Goal: Check status: Check status

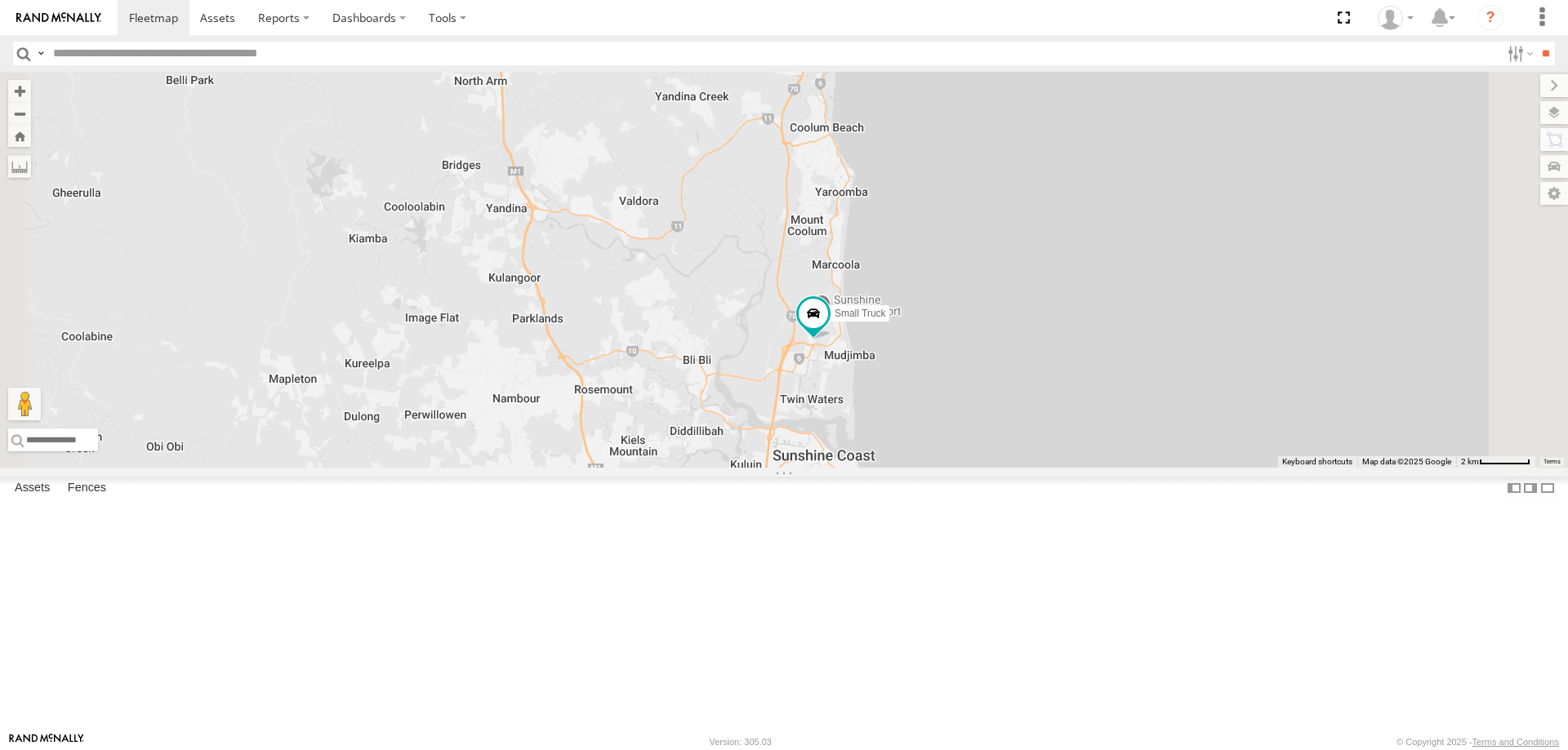
drag, startPoint x: 993, startPoint y: 564, endPoint x: 990, endPoint y: 556, distance: 8.5
click at [995, 468] on div "Delivery Truck cruise Small Truck" at bounding box center [784, 270] width 1568 height 396
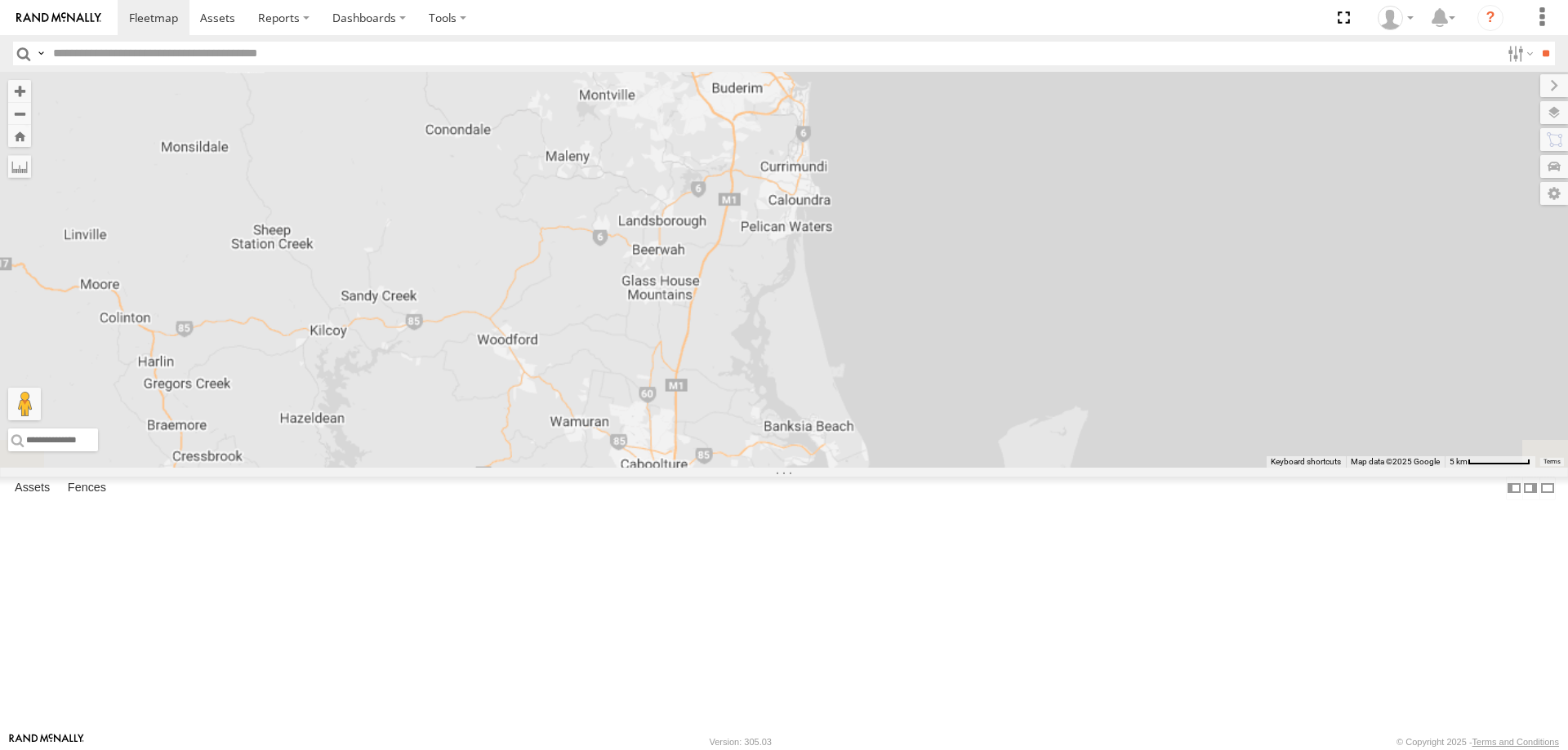
drag, startPoint x: 975, startPoint y: 558, endPoint x: 949, endPoint y: 122, distance: 436.8
click at [948, 125] on div "Delivery Truck cruise Small Truck" at bounding box center [784, 270] width 1568 height 396
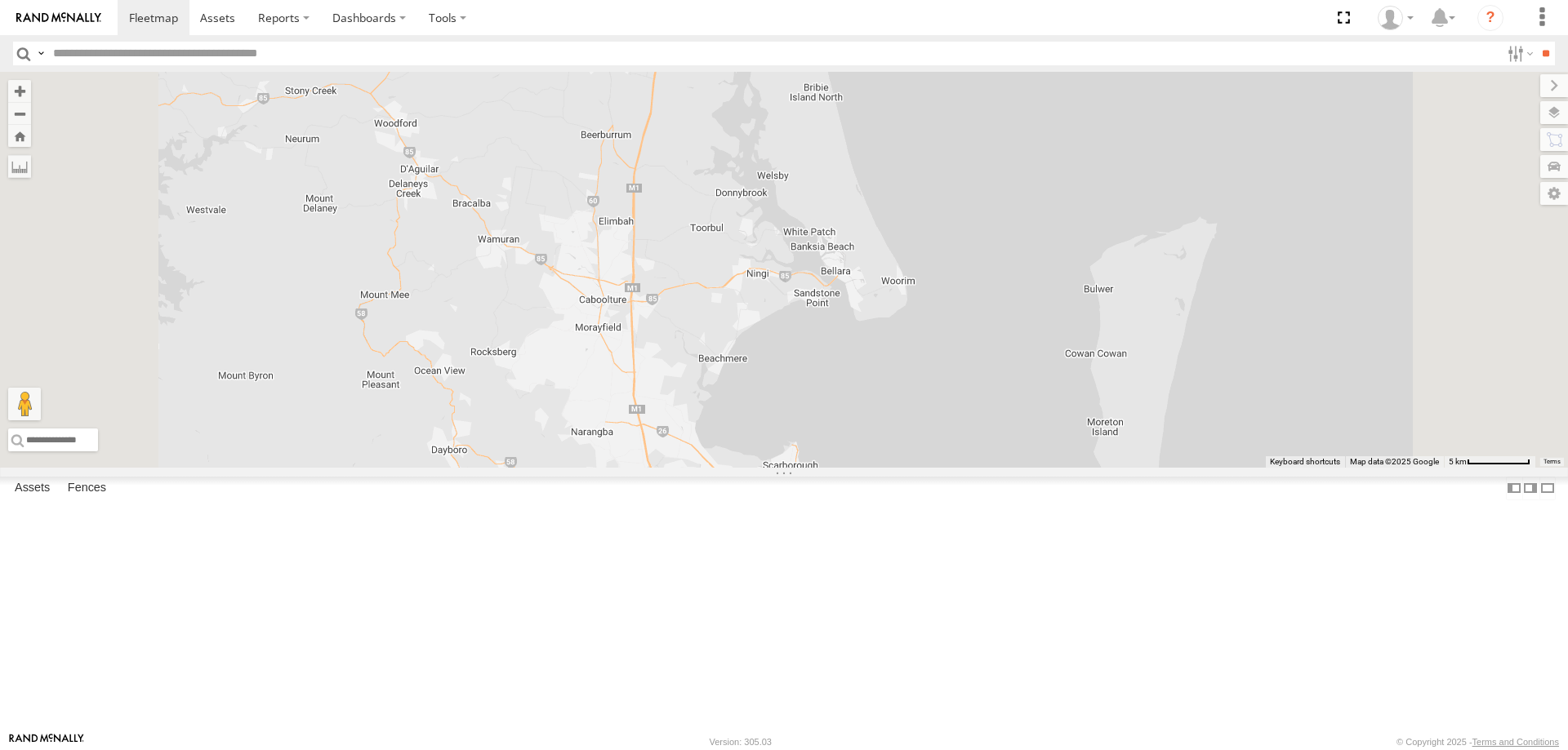
drag, startPoint x: 921, startPoint y: 522, endPoint x: 918, endPoint y: 383, distance: 139.0
click at [918, 383] on div "Delivery Truck cruise Small Truck" at bounding box center [784, 270] width 1568 height 396
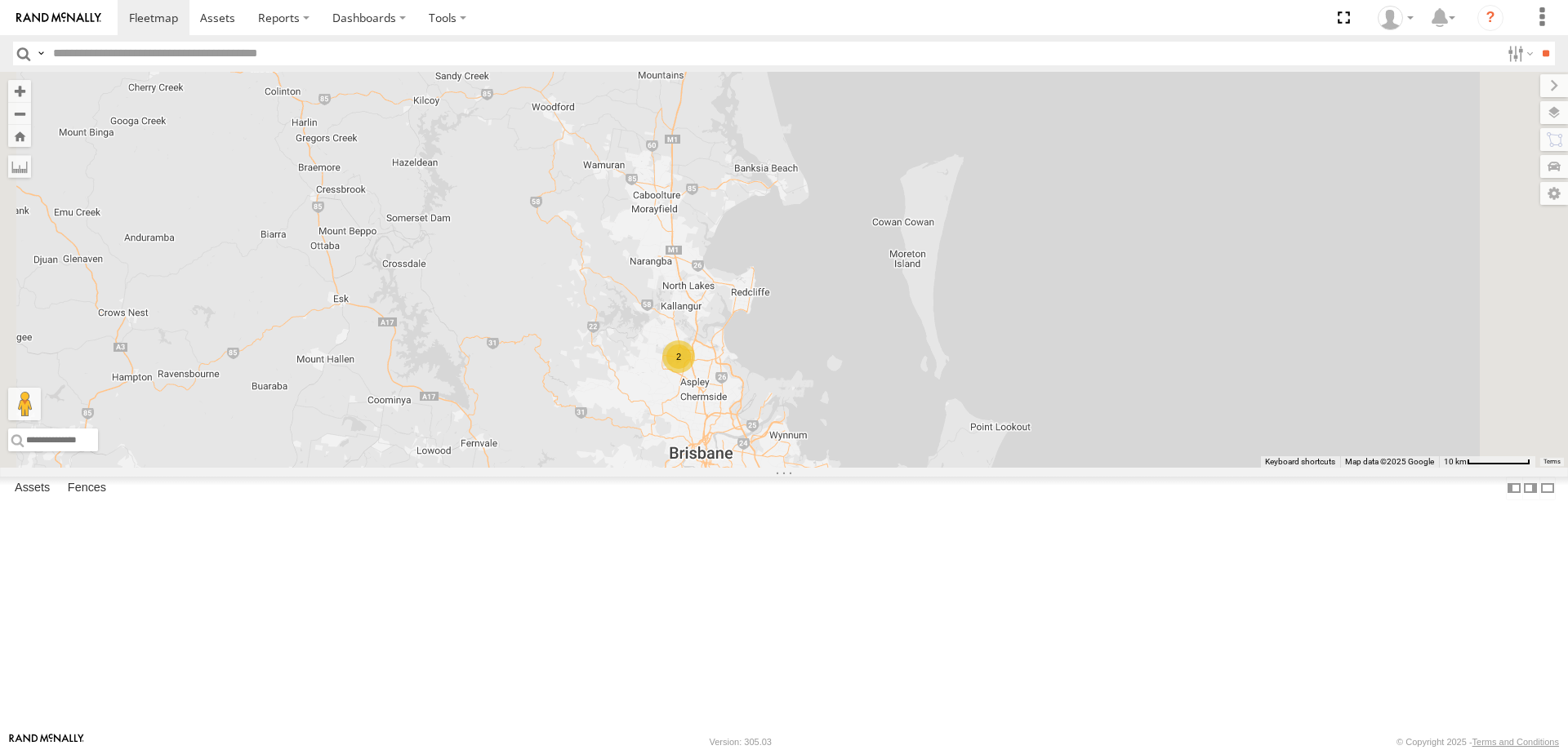
drag, startPoint x: 899, startPoint y: 557, endPoint x: 895, endPoint y: 385, distance: 172.0
click at [895, 385] on div "Small Truck 2" at bounding box center [784, 270] width 1568 height 396
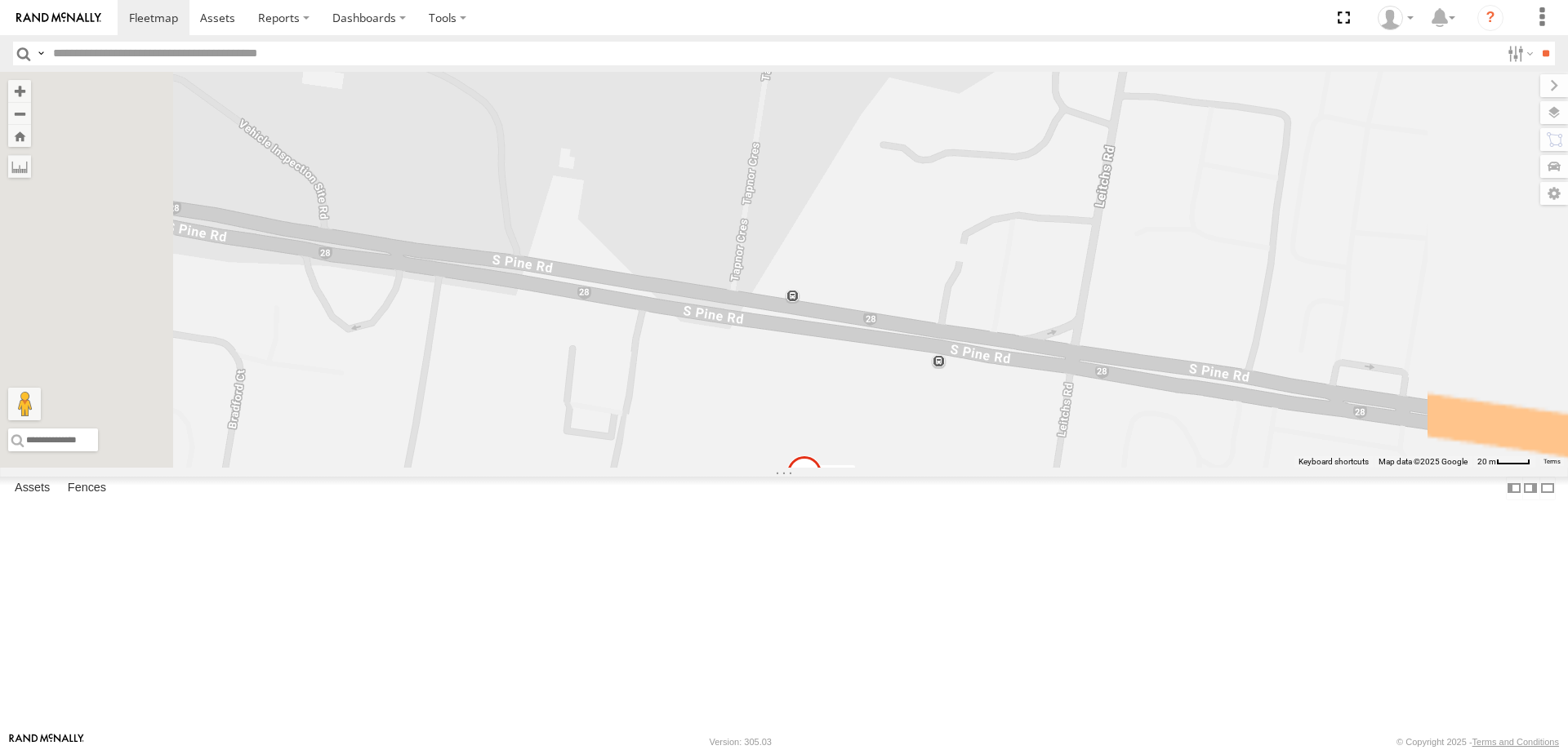
click at [855, 482] on label "cruise" at bounding box center [833, 473] width 43 height 16
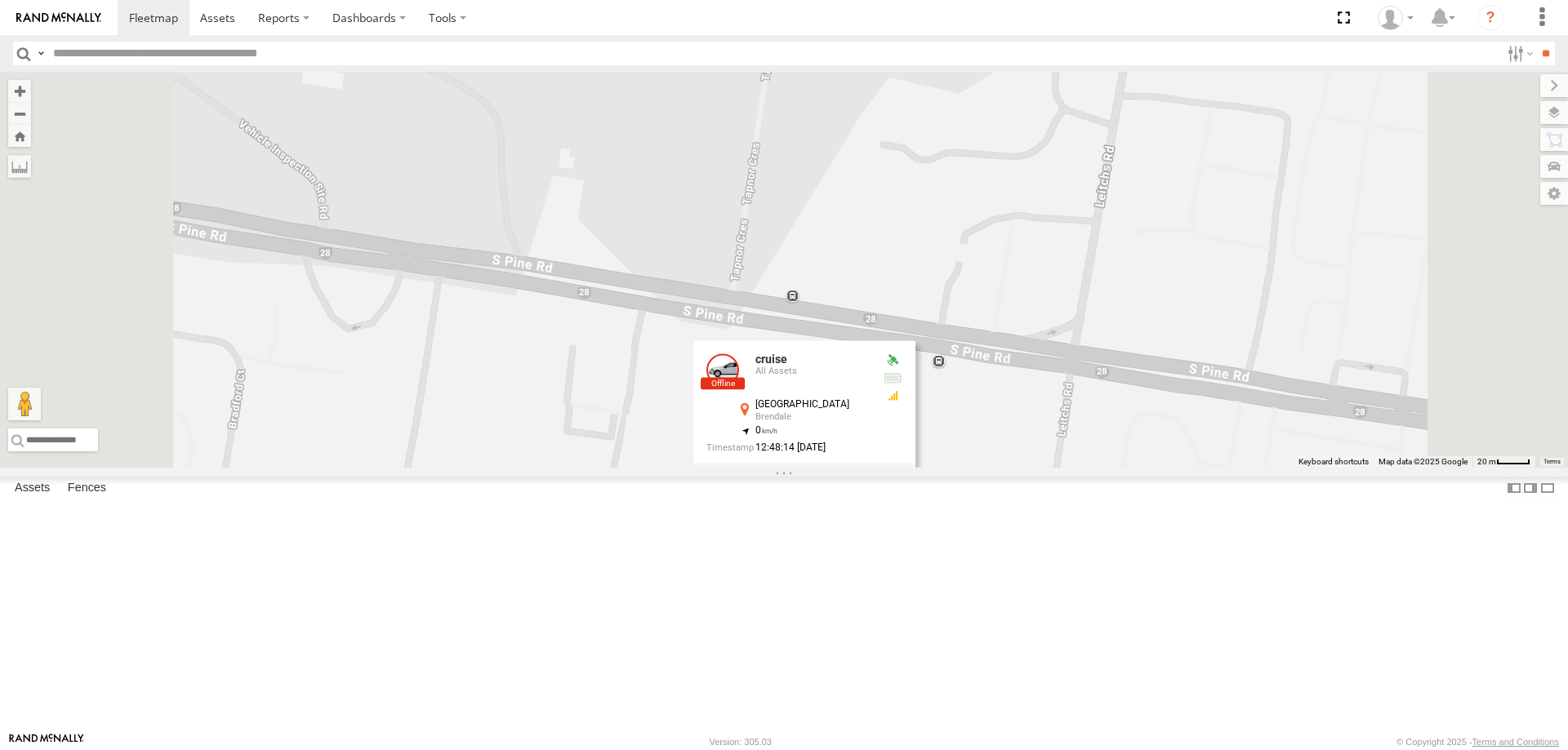
click at [827, 481] on label at bounding box center [810, 475] width 32 height 11
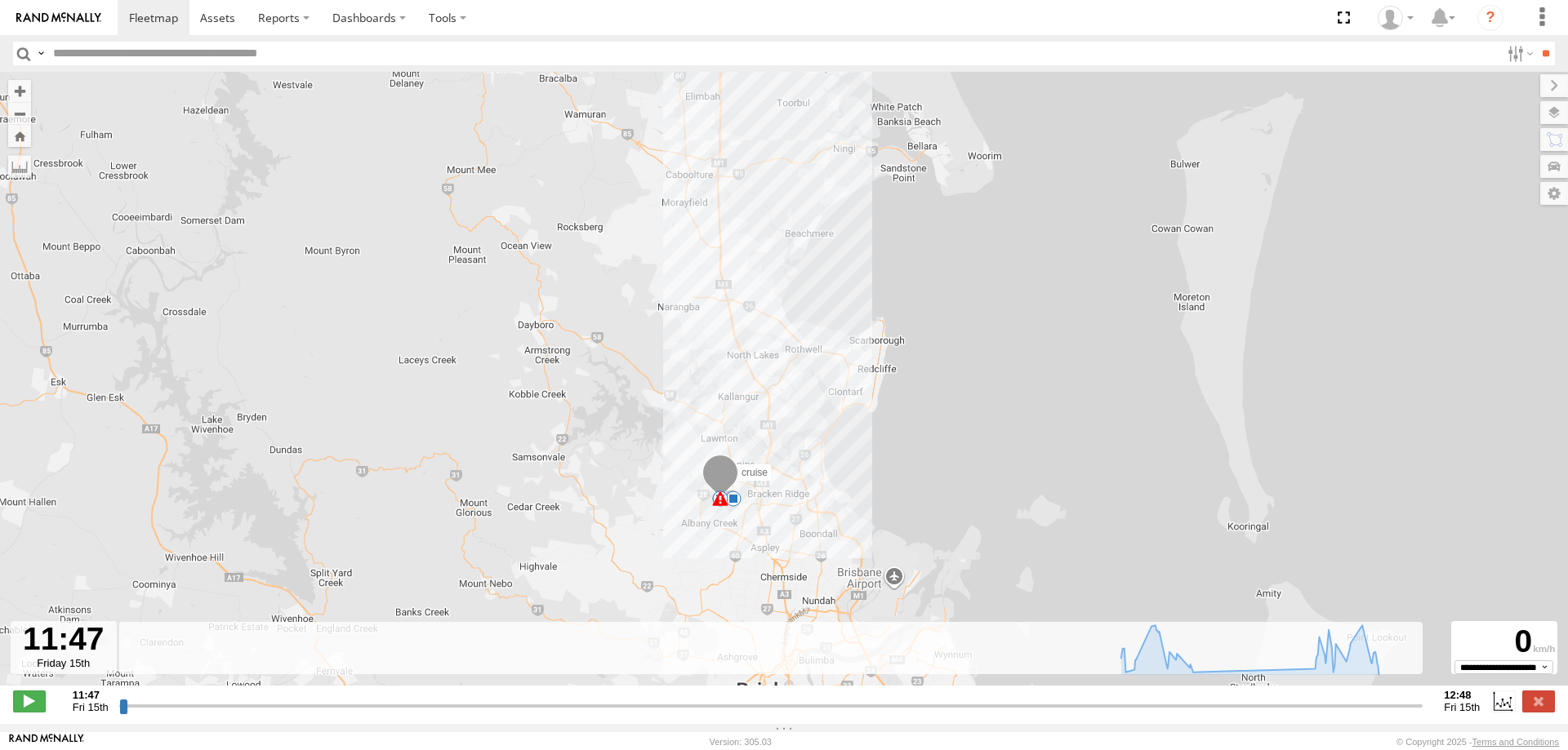
drag, startPoint x: 761, startPoint y: 595, endPoint x: 762, endPoint y: 457, distance: 138.0
click at [762, 457] on div "cruise 11:47 Fri 12:34 Fri 12:38 Fri 12:46 Fri" at bounding box center [784, 387] width 1568 height 631
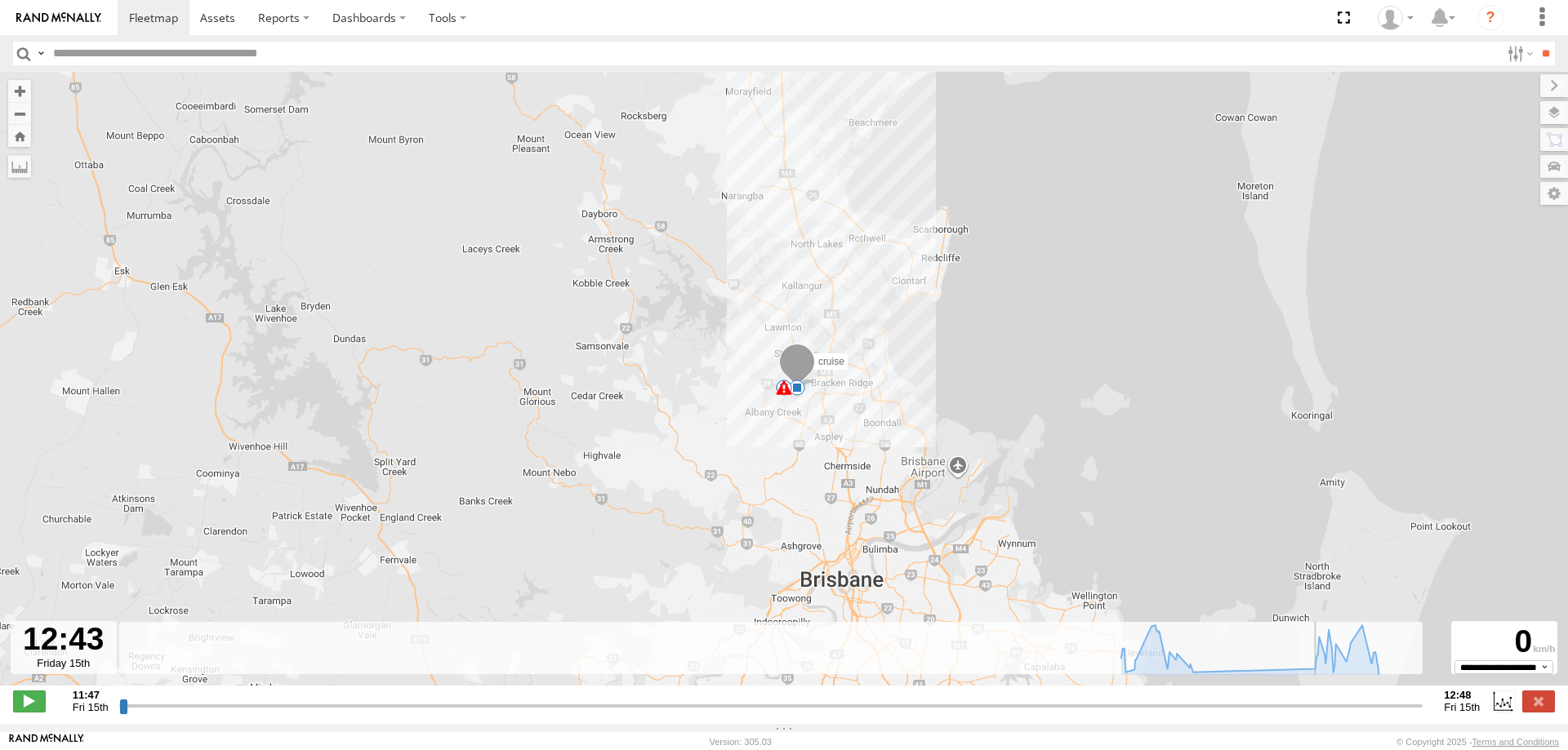
drag, startPoint x: 126, startPoint y: 714, endPoint x: 1312, endPoint y: 694, distance: 1186.2
click at [1312, 698] on input "range" at bounding box center [771, 706] width 1304 height 16
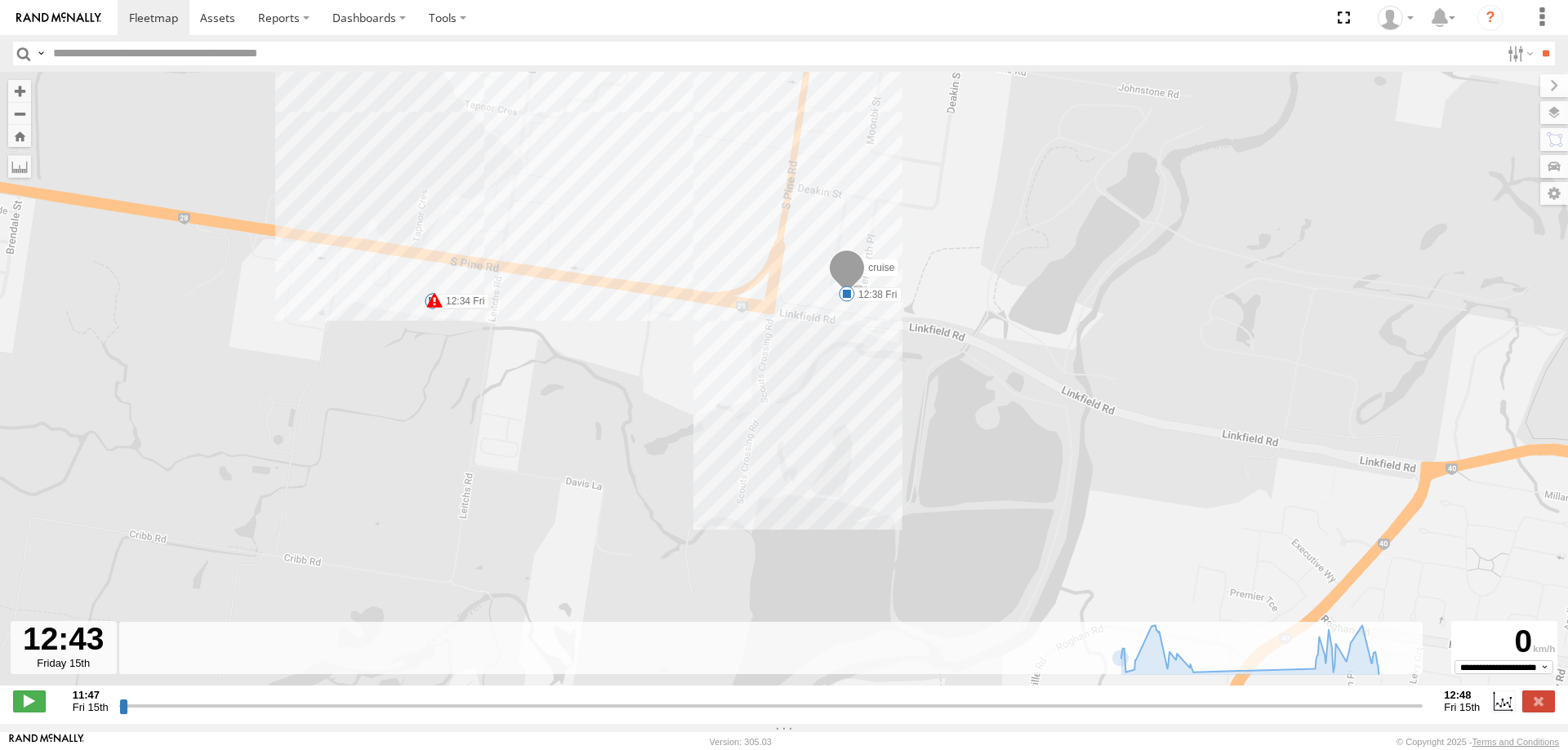
drag, startPoint x: 822, startPoint y: 399, endPoint x: 819, endPoint y: 463, distance: 64.1
click at [819, 463] on div "cruise 11:47 Fri 12:34 Fri 12:38 Fri 12:46 Fri" at bounding box center [784, 387] width 1568 height 631
drag, startPoint x: 1312, startPoint y: 712, endPoint x: 1450, endPoint y: 707, distance: 138.1
type input "**********"
click at [1424, 707] on input "range" at bounding box center [771, 706] width 1304 height 16
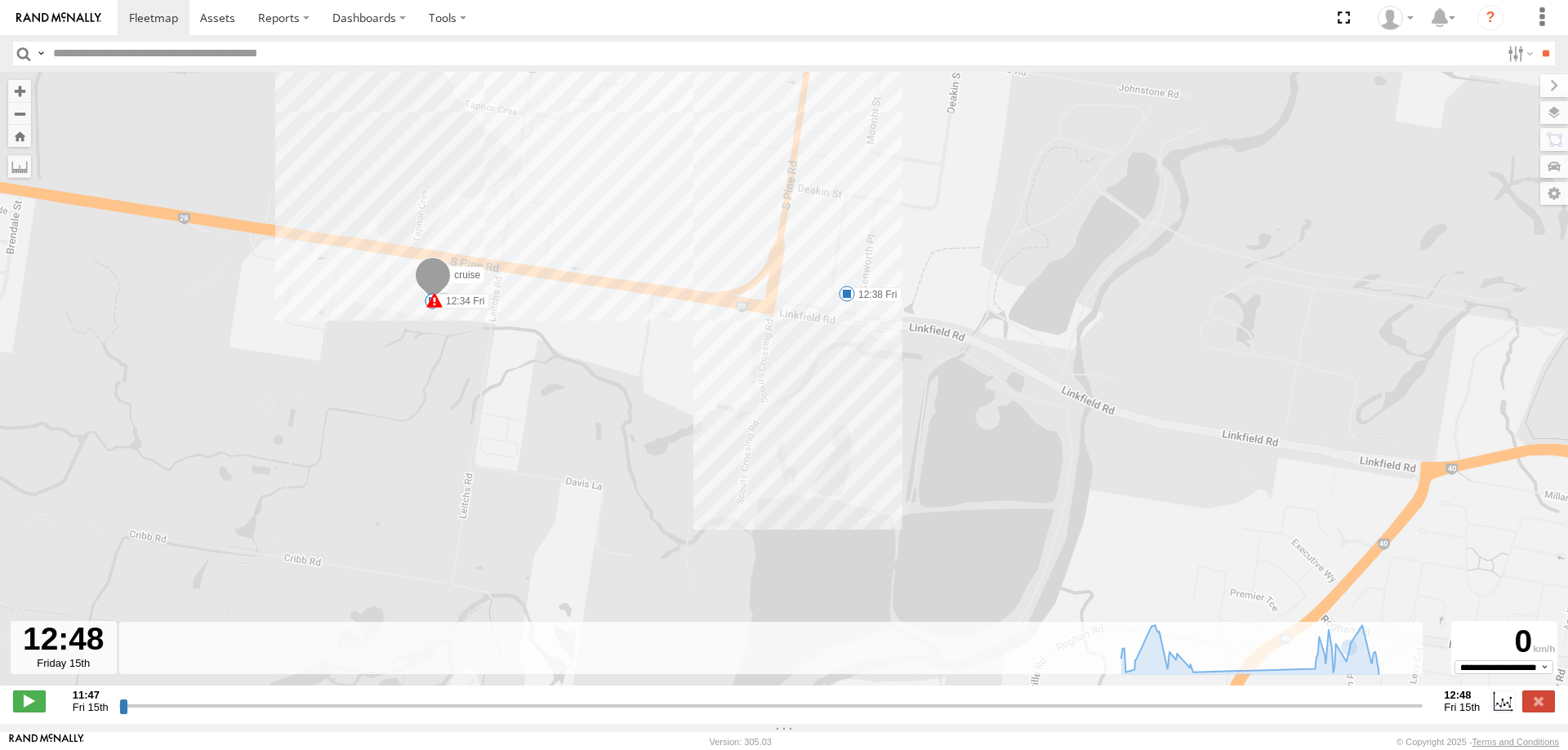
click at [856, 449] on div "cruise 11:47 Fri 12:34 Fri 12:38 Fri 12:46 Fri" at bounding box center [784, 387] width 1568 height 631
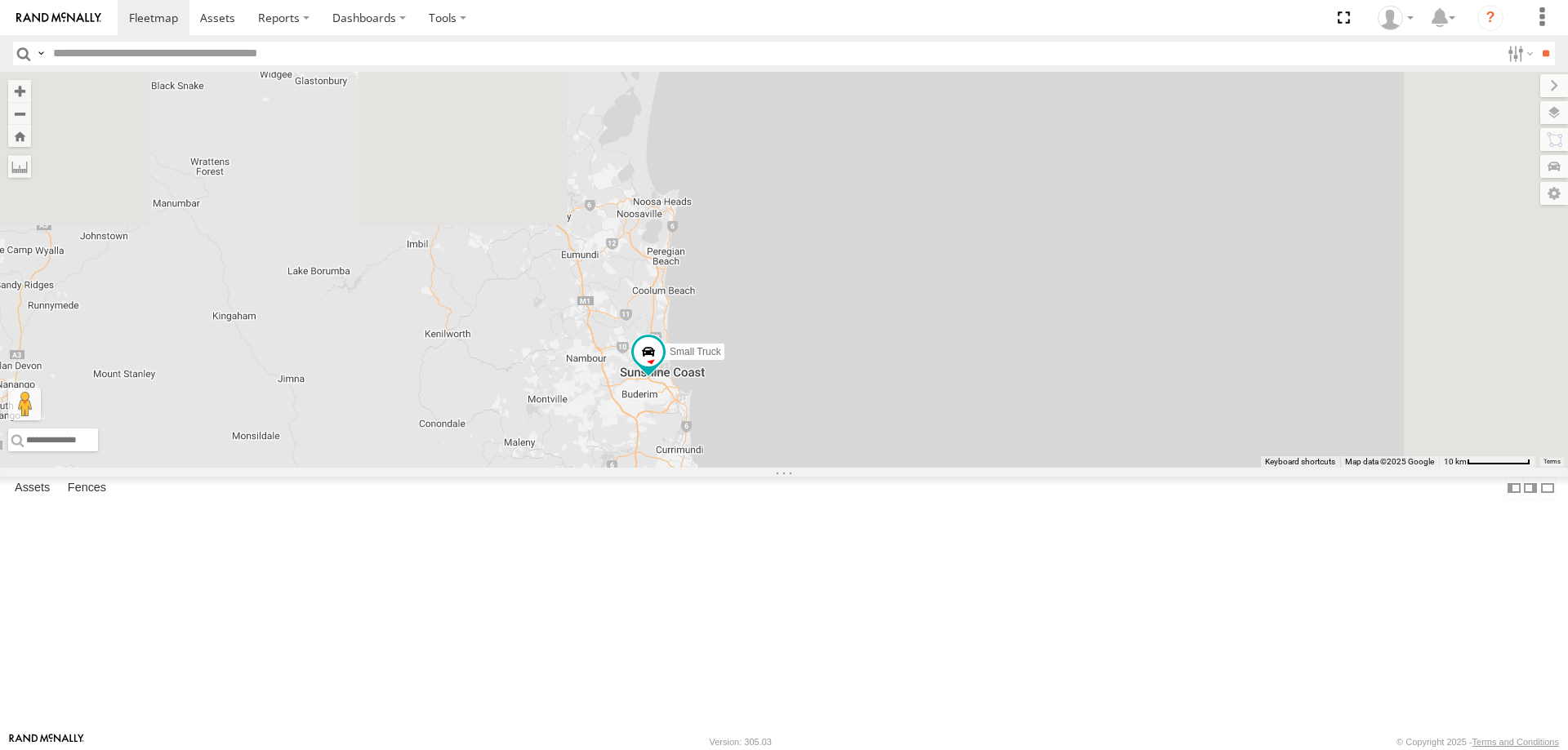
drag, startPoint x: 803, startPoint y: 337, endPoint x: 769, endPoint y: 537, distance: 202.9
click at [769, 468] on div "2 Small Truck" at bounding box center [784, 270] width 1568 height 396
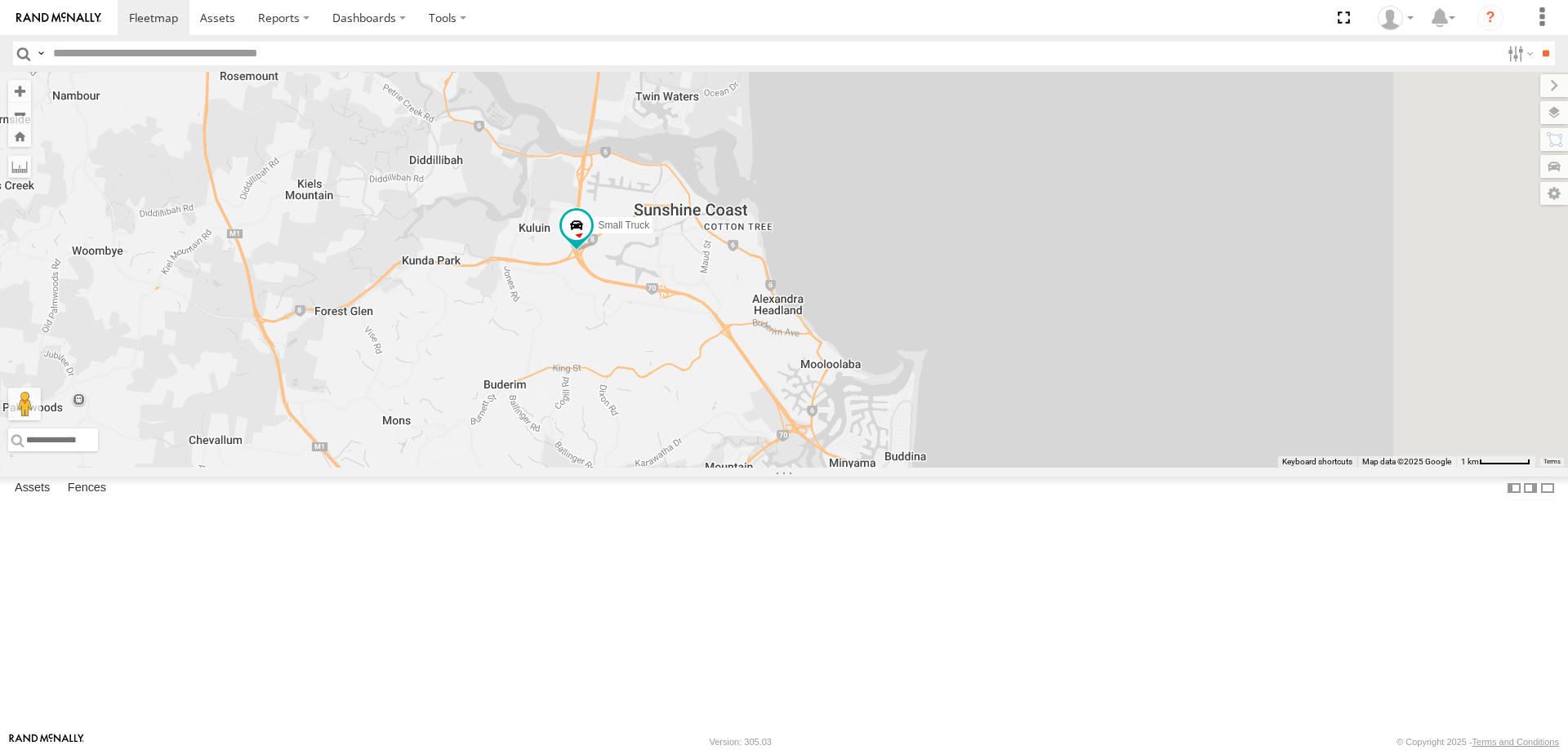
drag, startPoint x: 898, startPoint y: 554, endPoint x: 763, endPoint y: 414, distance: 194.5
click at [763, 414] on div "Small Truck" at bounding box center [784, 270] width 1568 height 396
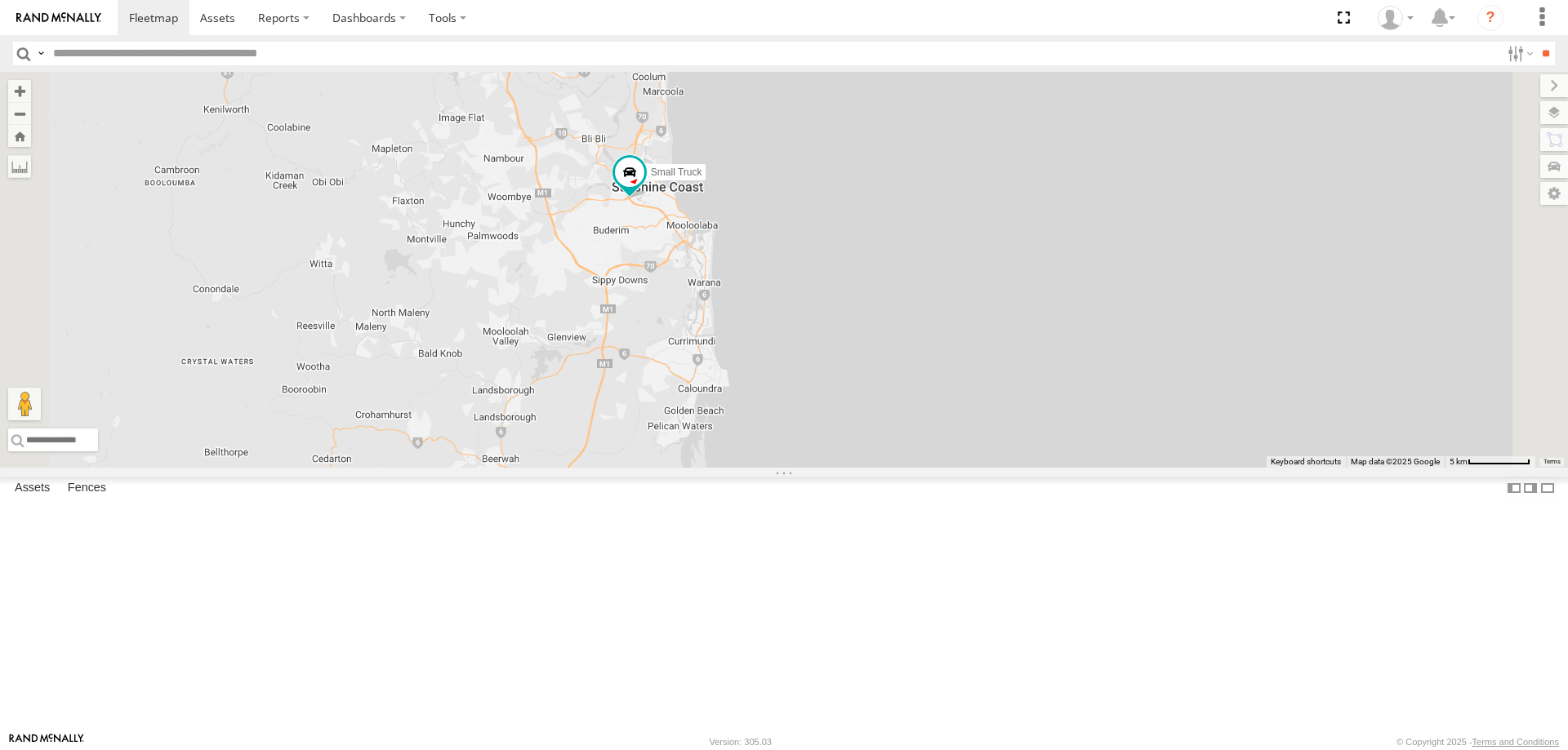
drag, startPoint x: 754, startPoint y: 516, endPoint x: 820, endPoint y: 438, distance: 102.2
click at [820, 438] on div "Small Truck" at bounding box center [784, 270] width 1568 height 396
